Goal: Information Seeking & Learning: Learn about a topic

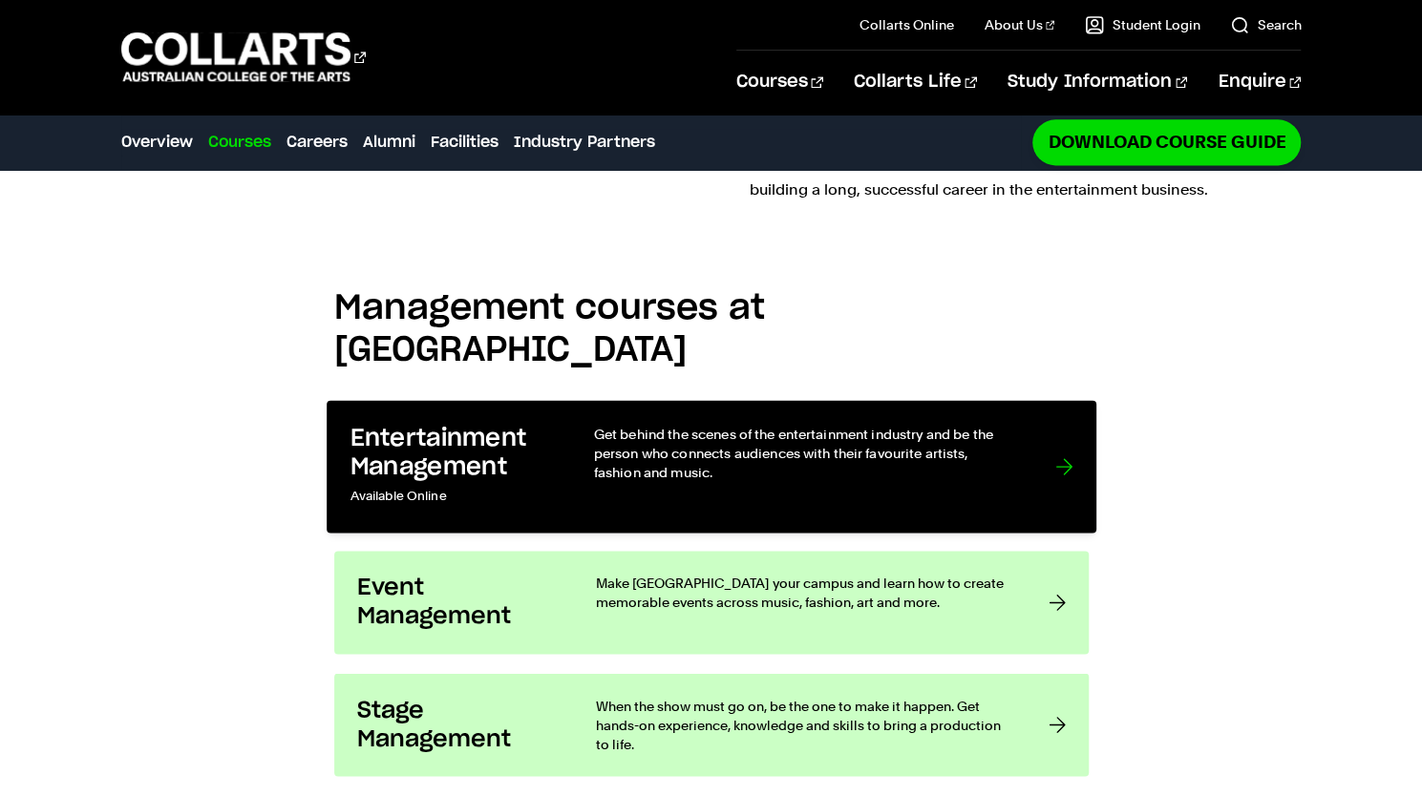
scroll to position [1459, 0]
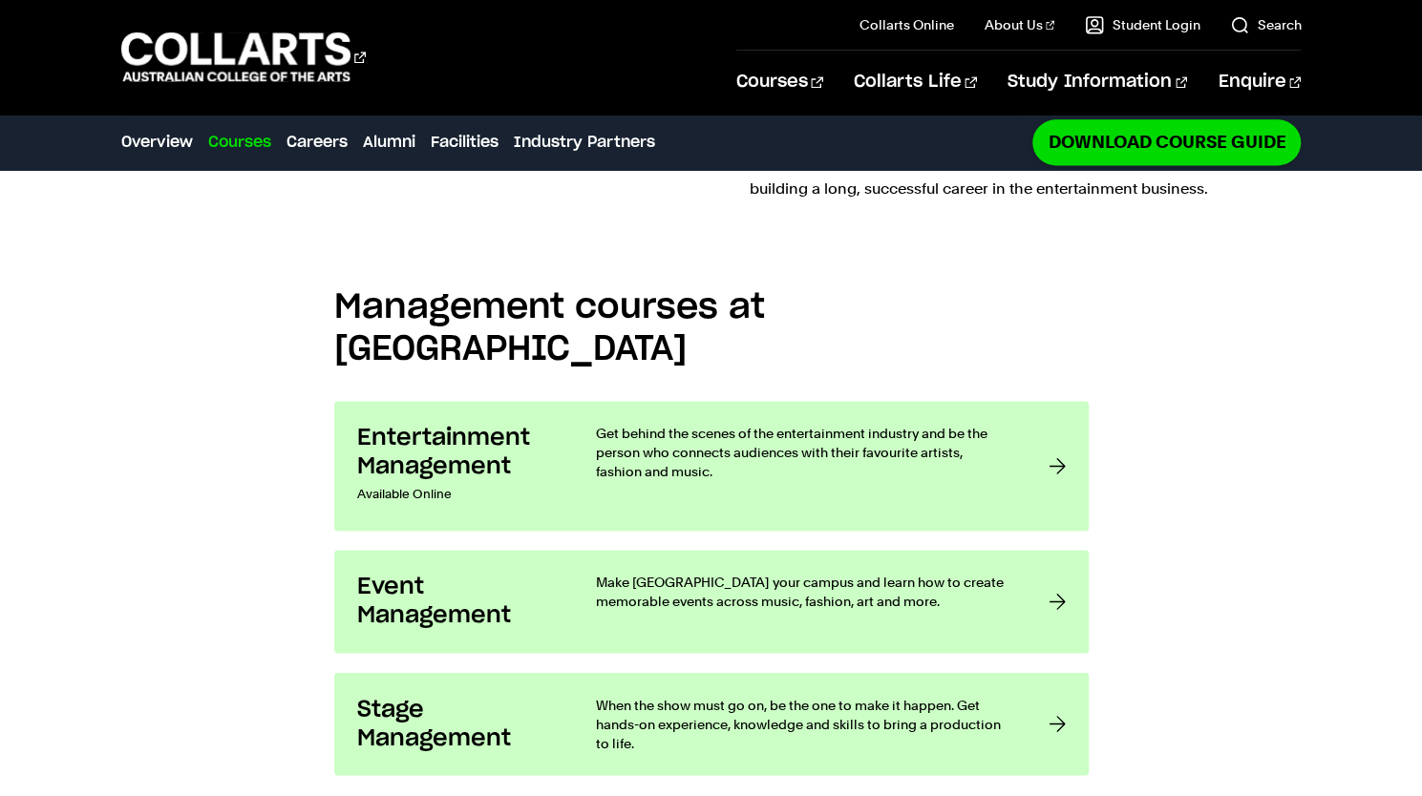
click at [246, 135] on link "Courses" at bounding box center [239, 142] width 63 height 23
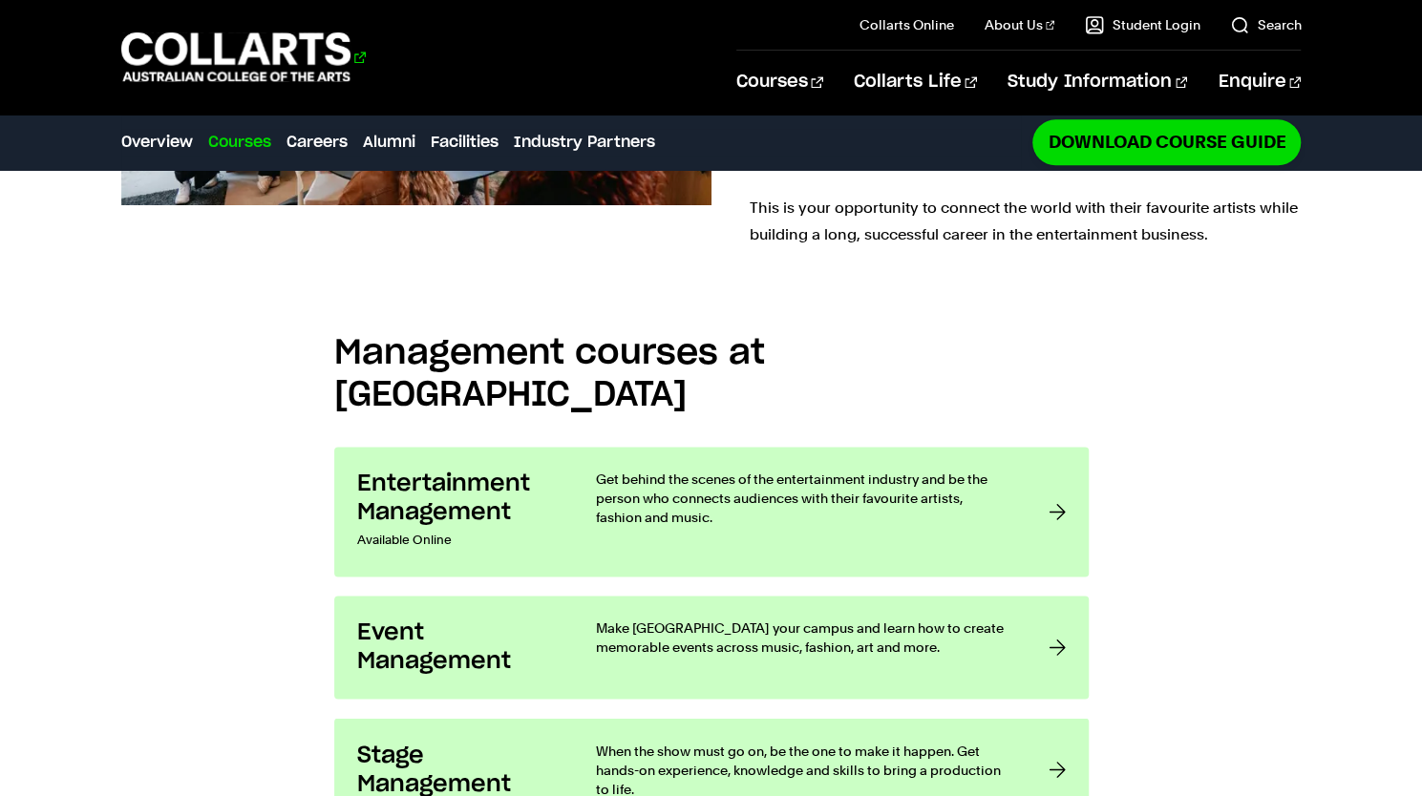
click at [279, 47] on 1 "Go to homepage" at bounding box center [236, 57] width 230 height 50
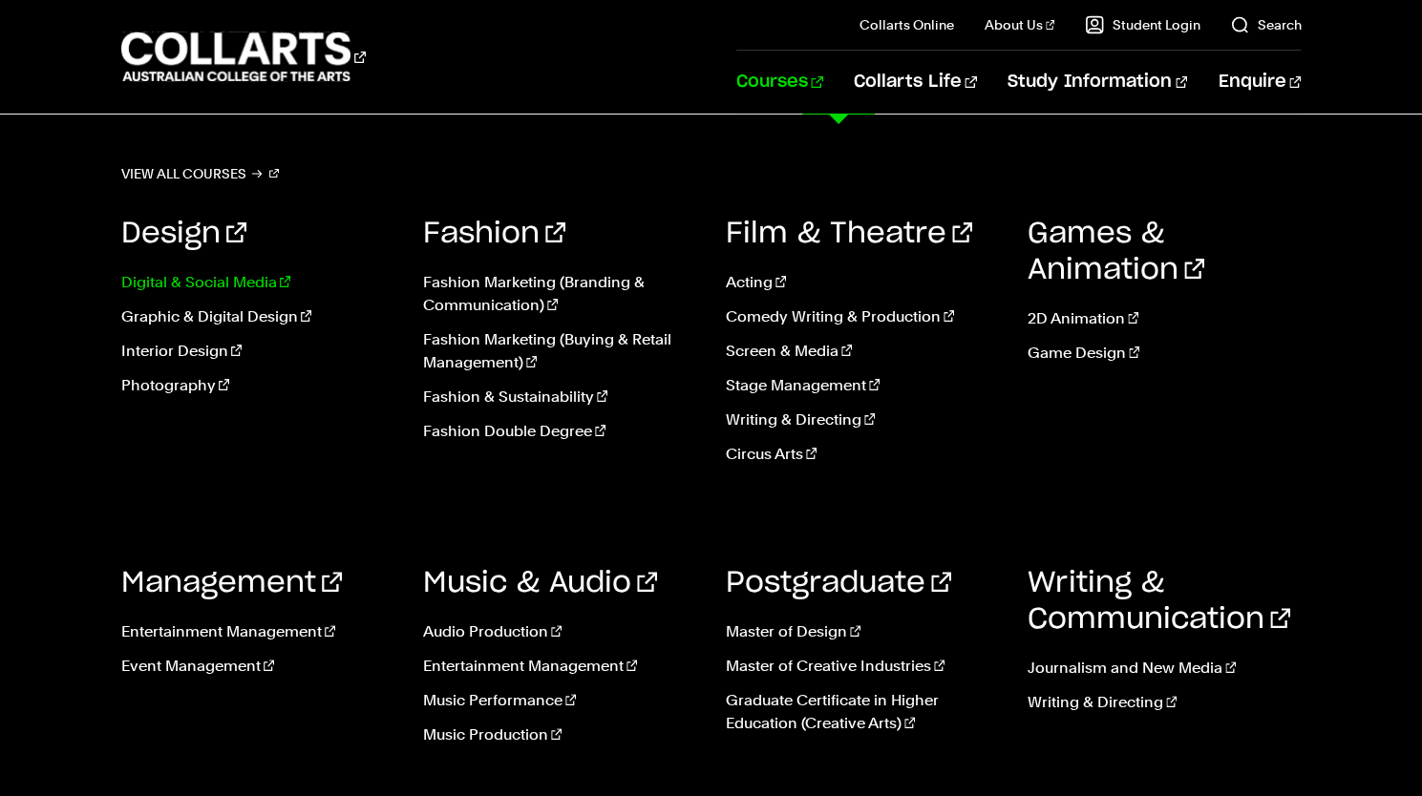
click at [228, 276] on link "Digital & Social Media" at bounding box center [257, 282] width 273 height 23
